Goal: Obtain resource: Obtain resource

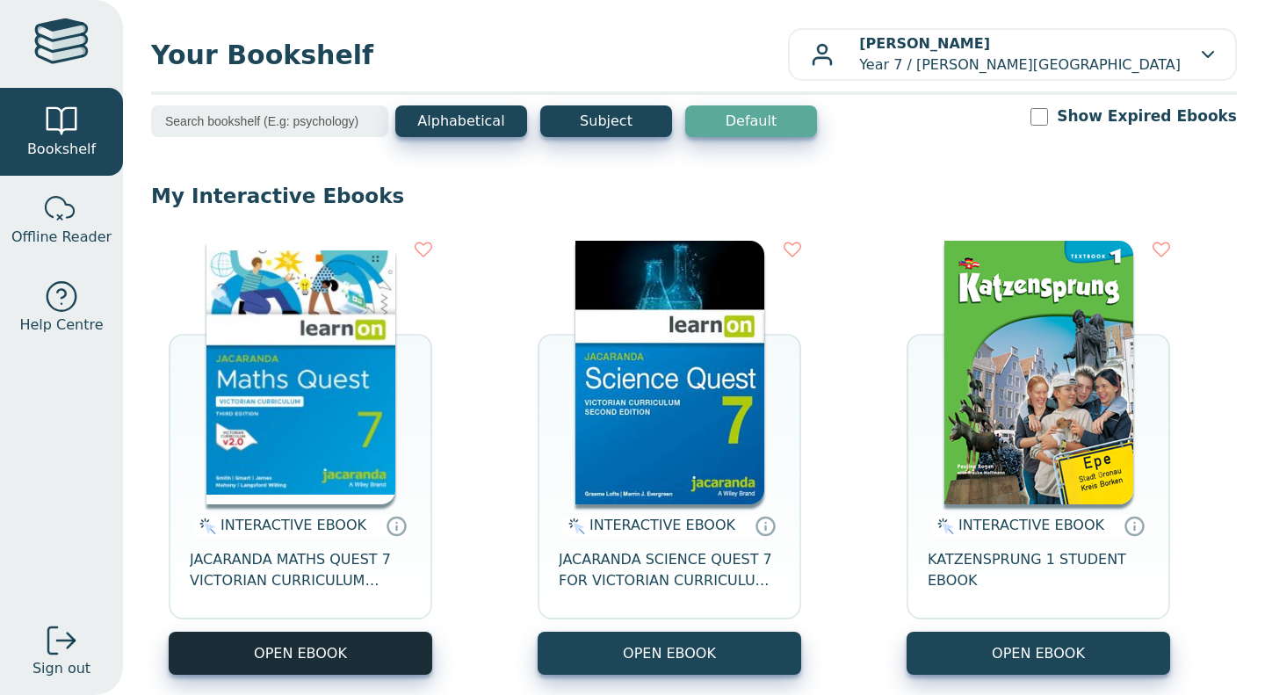
click at [388, 656] on button "OPEN EBOOK" at bounding box center [301, 653] width 264 height 43
click at [378, 660] on button "OPEN EBOOK" at bounding box center [301, 653] width 264 height 43
click at [392, 671] on button "OPEN EBOOK" at bounding box center [301, 653] width 264 height 43
